Goal: Information Seeking & Learning: Learn about a topic

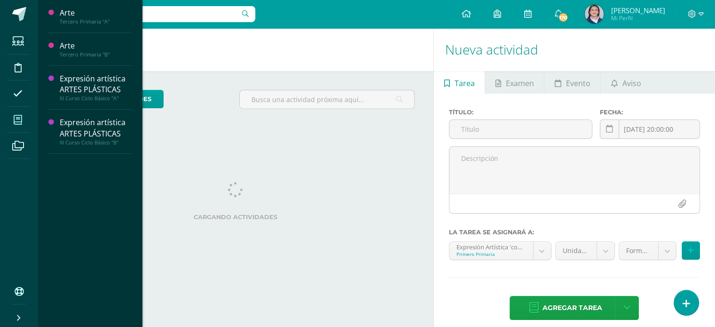
click at [19, 118] on icon at bounding box center [18, 119] width 8 height 9
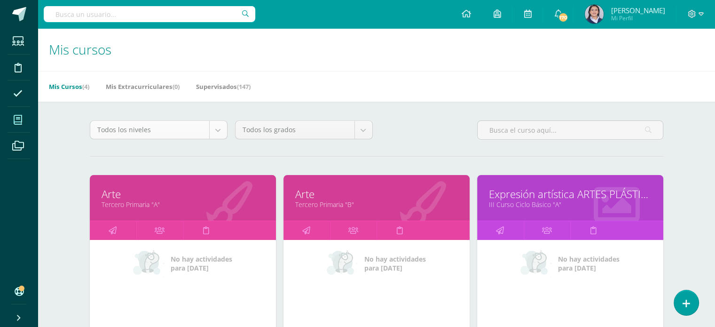
click at [218, 133] on body "Estudiantes Disciplina Asistencia Mis cursos Archivos Soporte Ayuda Reportar un…" at bounding box center [357, 292] width 715 height 585
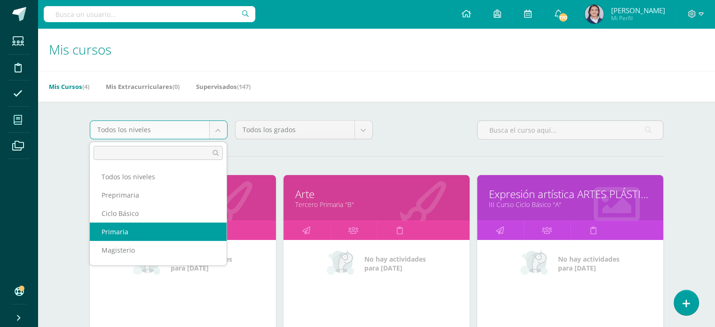
select select "6"
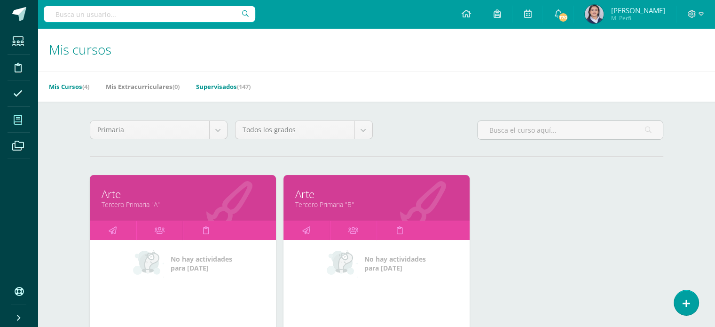
click at [222, 89] on link "Supervisados (147)" at bounding box center [223, 86] width 55 height 15
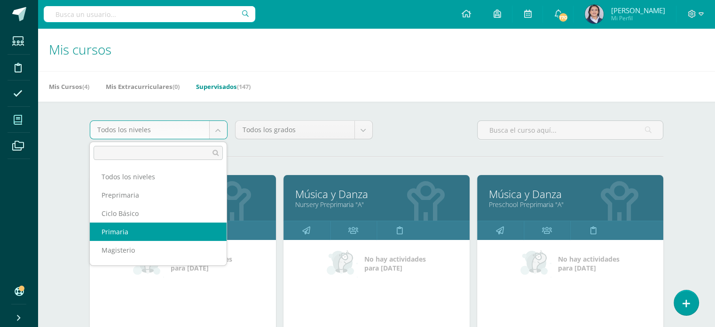
select select "6"
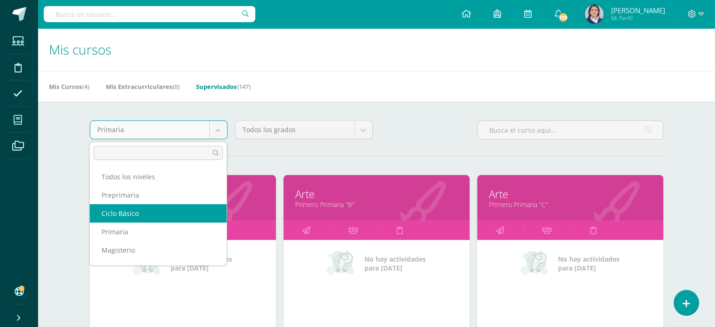
select select "7"
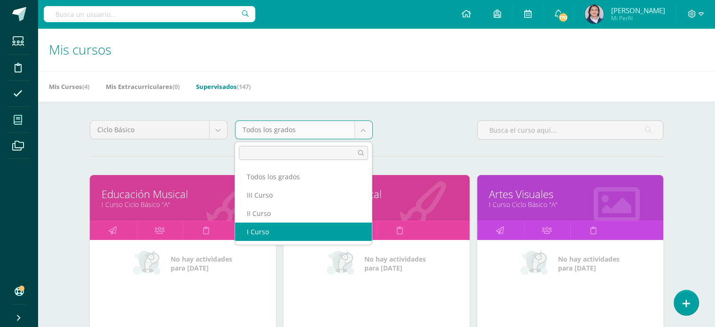
select select "18"
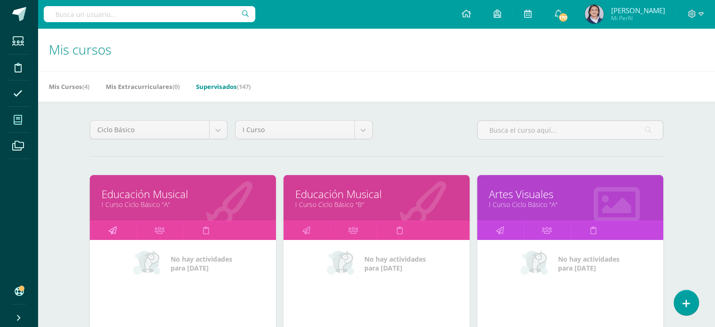
click at [110, 231] on icon at bounding box center [113, 230] width 8 height 18
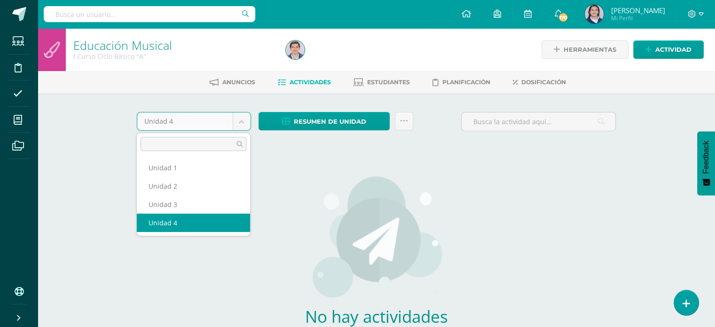
click at [243, 122] on body "Estudiantes Disciplina Asistencia Mis cursos Archivos Soporte Ayuda Reportar un…" at bounding box center [357, 202] width 715 height 404
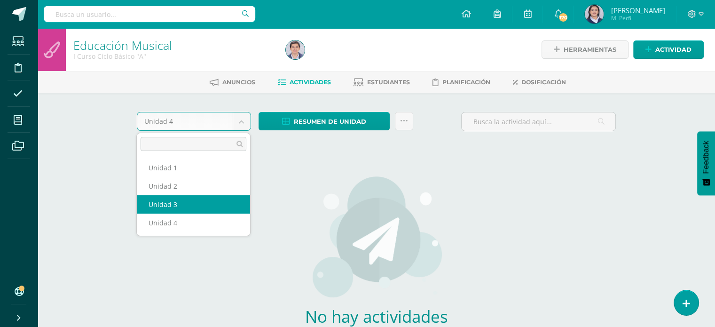
select select "Unidad 3"
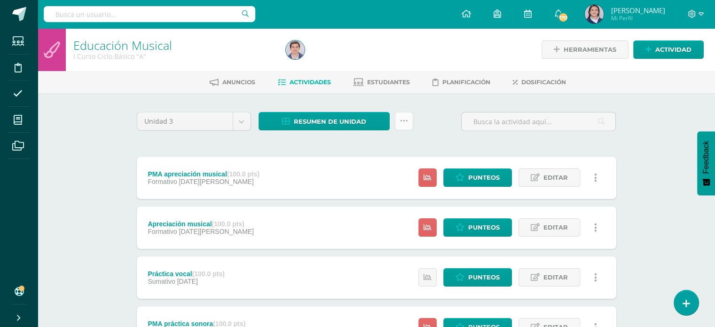
click at [406, 119] on icon at bounding box center [404, 121] width 8 height 8
click at [301, 138] on div "Unidad 3 Unidad 1 Unidad 2 Unidad 3 Unidad 4 Resumen de unidad Descargar como H…" at bounding box center [376, 277] width 487 height 330
click at [319, 117] on span "Resumen de unidad" at bounding box center [330, 121] width 72 height 17
click at [352, 145] on div "Unidad 3 Unidad 1 Unidad 2 Unidad 3 Unidad 4 Resumen de unidad ¿Estás seguro qu…" at bounding box center [376, 277] width 487 height 330
click at [404, 120] on icon at bounding box center [404, 121] width 8 height 8
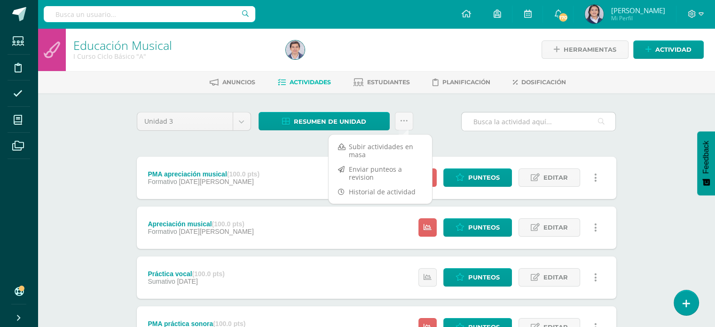
click at [463, 124] on input "text" at bounding box center [539, 121] width 154 height 18
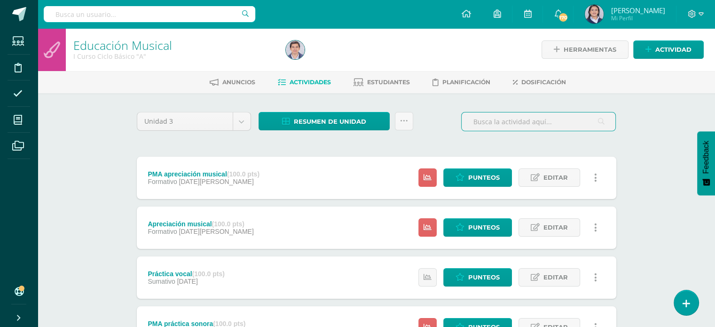
click at [438, 120] on div "Unidad 3 Unidad 1 Unidad 2 Unidad 3 Unidad 4 Resumen de unidad ¿Estás seguro qu…" at bounding box center [376, 125] width 487 height 27
click at [444, 124] on div "Unidad 3 Unidad 1 Unidad 2 Unidad 3 Unidad 4 Resumen de unidad ¿Estás seguro qu…" at bounding box center [376, 125] width 487 height 27
click at [651, 118] on div "Educación Musical I Curso Ciclo Básico "A" Herramientas Detalle de asistencias …" at bounding box center [377, 244] width 678 height 433
click at [641, 139] on div "Educación Musical I Curso Ciclo Básico "A" Herramientas Detalle de asistencias …" at bounding box center [377, 244] width 678 height 433
click at [432, 126] on div "Unidad 3 Unidad 1 Unidad 2 Unidad 3 Unidad 4 Resumen de unidad ¿Estás seguro qu…" at bounding box center [376, 125] width 487 height 27
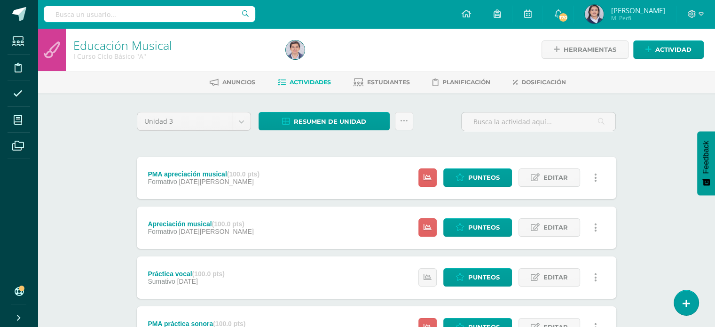
click at [660, 148] on div "Educación Musical I Curso Ciclo Básico "A" Herramientas Detalle de asistencias …" at bounding box center [377, 244] width 678 height 433
click at [652, 129] on div "Educación Musical I Curso Ciclo Básico "A" Herramientas Detalle de asistencias …" at bounding box center [377, 244] width 678 height 433
